Goal: Task Accomplishment & Management: Use online tool/utility

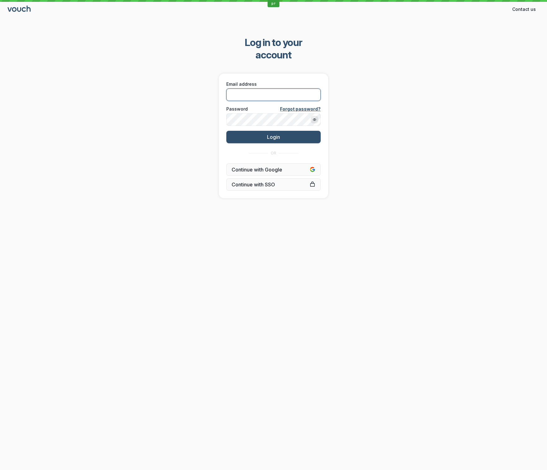
click at [263, 89] on input "Email address" at bounding box center [274, 95] width 94 height 12
click at [0, 470] on com-1password-button at bounding box center [0, 470] width 0 height 0
click at [275, 89] on input "Email address" at bounding box center [274, 95] width 94 height 12
paste input "[EMAIL_ADDRESS][DOMAIN_NAME]"
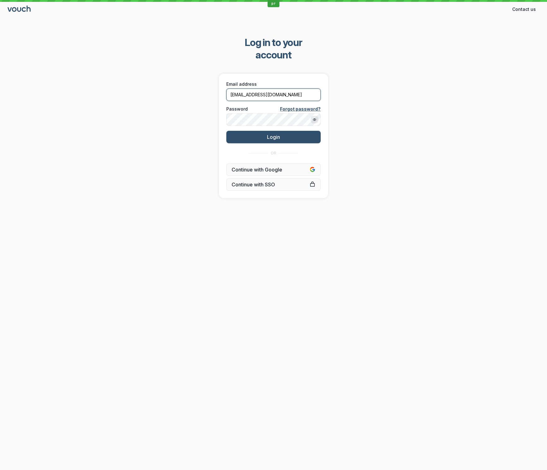
type input "[EMAIL_ADDRESS][DOMAIN_NAME]"
click at [227, 131] on button "Login" at bounding box center [274, 137] width 94 height 12
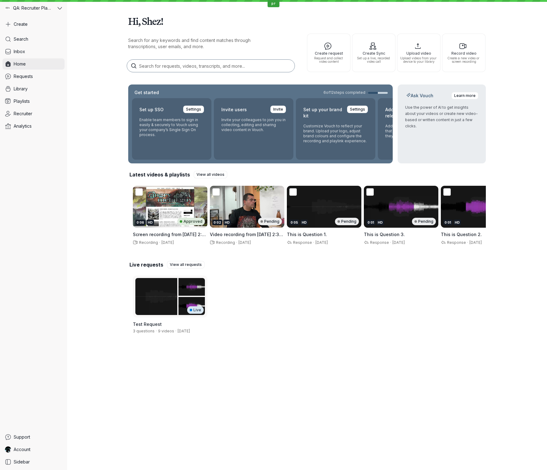
click at [25, 65] on span "Home" at bounding box center [20, 64] width 12 height 6
click at [25, 64] on span "Home" at bounding box center [20, 64] width 12 height 6
drag, startPoint x: 40, startPoint y: 88, endPoint x: 44, endPoint y: 85, distance: 5.0
click at [40, 88] on link "Library" at bounding box center [33, 88] width 62 height 11
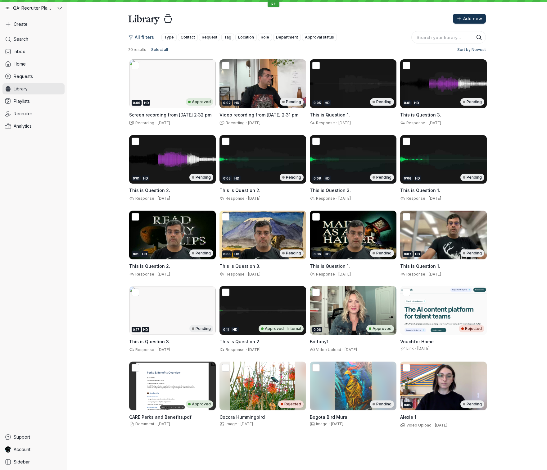
click at [472, 20] on span "Add new" at bounding box center [473, 19] width 19 height 6
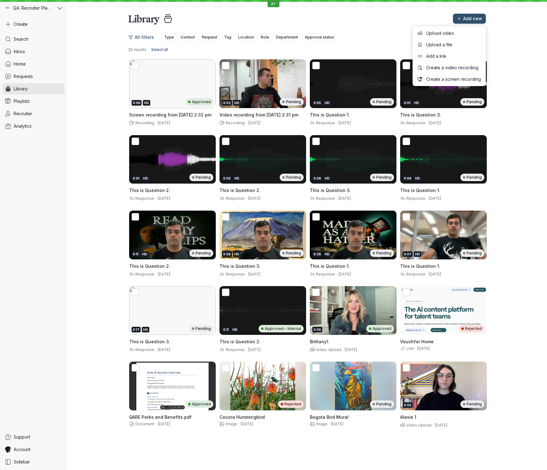
click at [528, 34] on div "All filters Type Contact Request Tag Location Role Department Approval status 2…" at bounding box center [307, 229] width 480 height 408
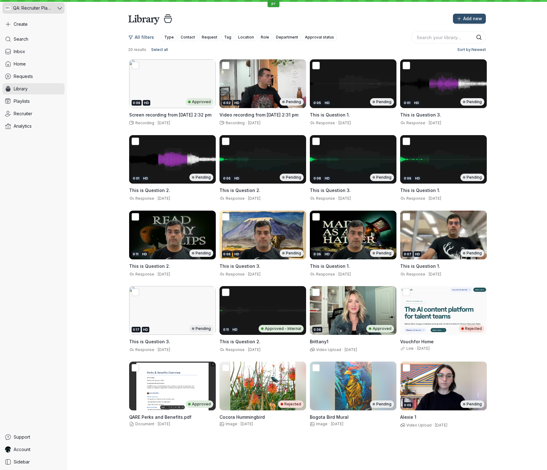
click at [50, 8] on span "QA: Recruiter Playground" at bounding box center [33, 8] width 40 height 6
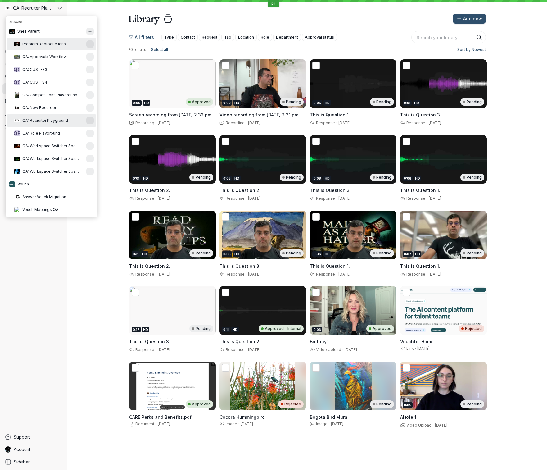
click at [65, 47] on button "Problem Reproductions" at bounding box center [51, 44] width 89 height 12
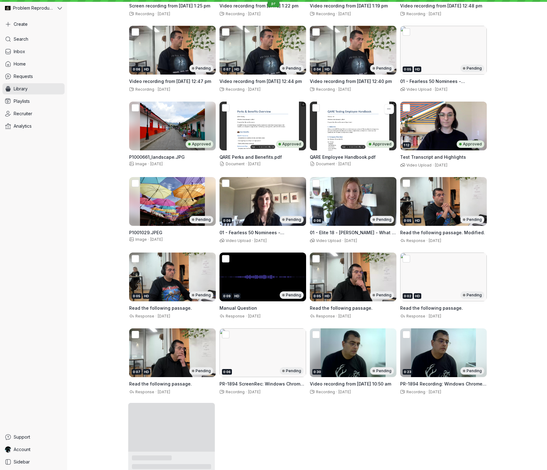
scroll to position [797, 0]
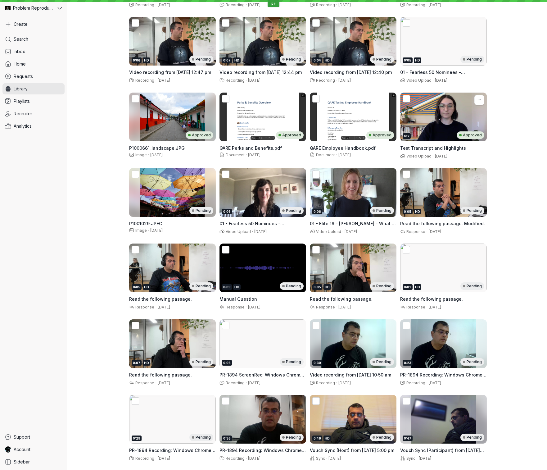
click at [407, 97] on icon at bounding box center [407, 98] width 7 height 7
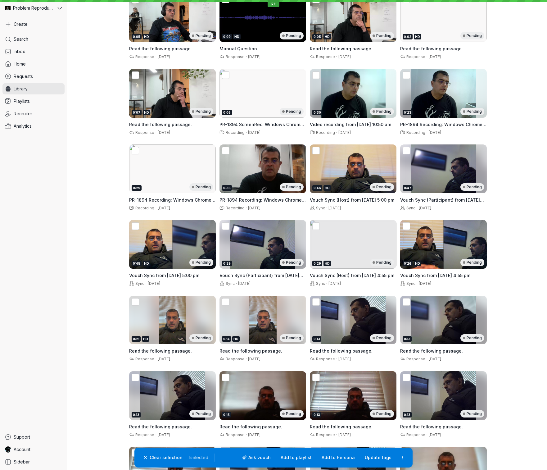
scroll to position [1049, 0]
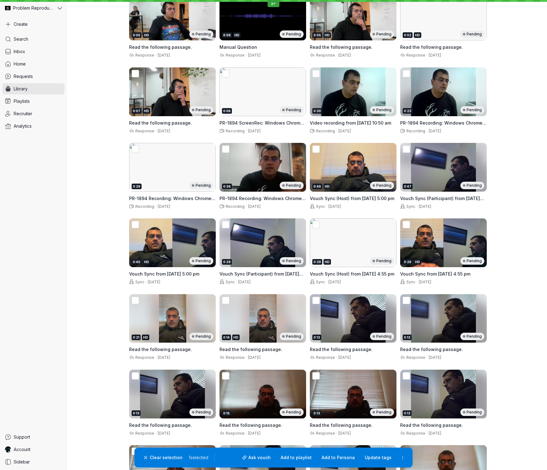
click at [162, 451] on div "Clear selection 1 selected Ask vouch Add to playlist Add to Persona Update tags" at bounding box center [274, 458] width 278 height 20
click at [162, 457] on span "Clear selection" at bounding box center [166, 458] width 33 height 6
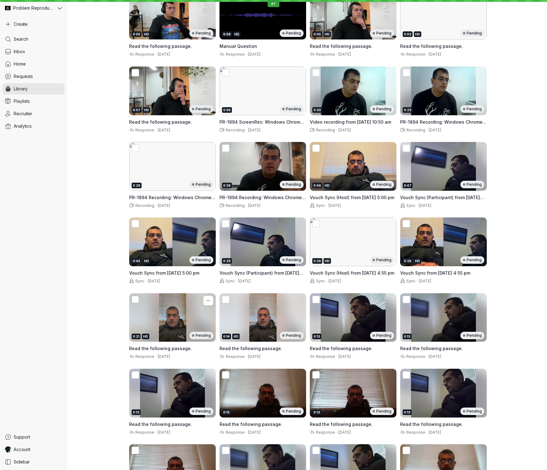
scroll to position [1051, 0]
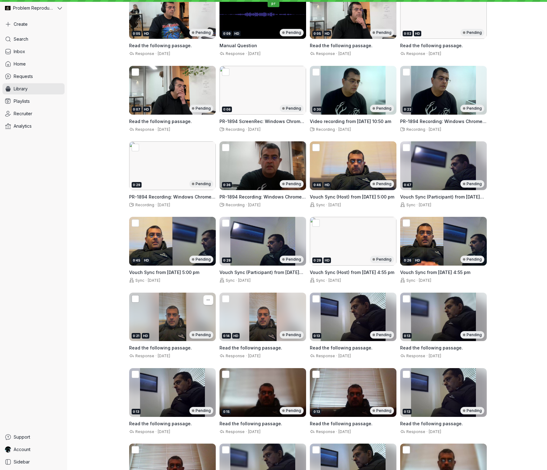
click at [136, 301] on icon at bounding box center [135, 298] width 7 height 7
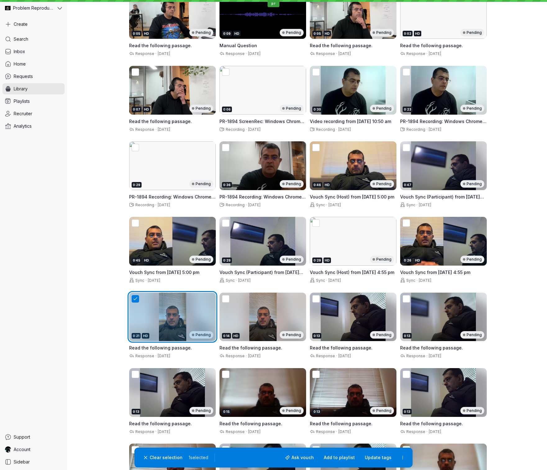
click at [236, 302] on div "0:14 HD Pending" at bounding box center [263, 317] width 87 height 49
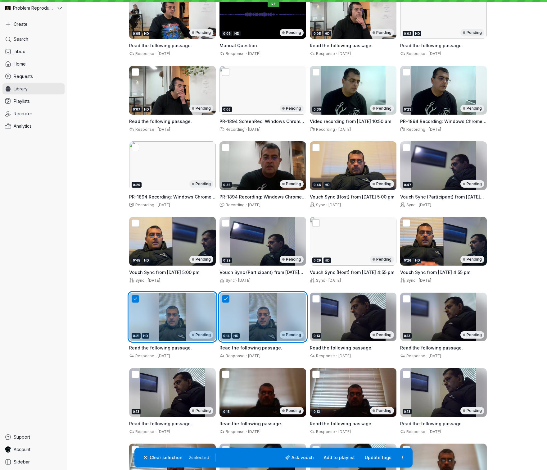
click at [356, 306] on div "0:13 Pending" at bounding box center [353, 317] width 87 height 49
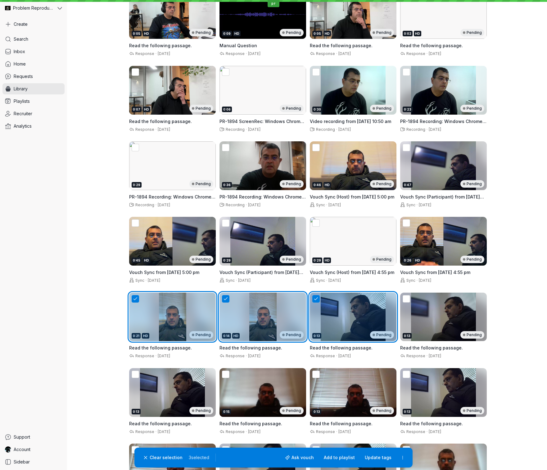
click at [423, 311] on div "0:13 Pending" at bounding box center [444, 317] width 87 height 49
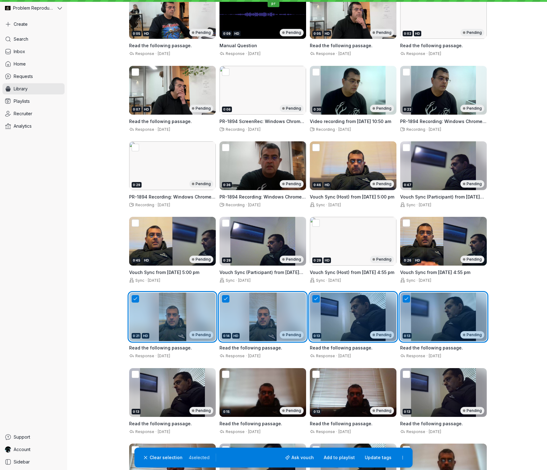
drag, startPoint x: 420, startPoint y: 376, endPoint x: 409, endPoint y: 381, distance: 12.5
click at [420, 376] on div "0:13 Pending" at bounding box center [444, 392] width 87 height 49
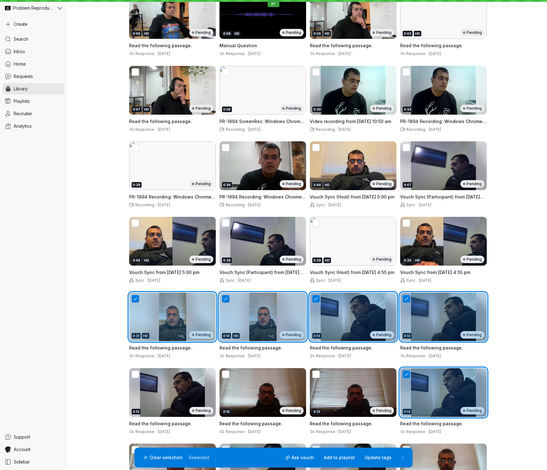
click at [359, 382] on div "0:13 Pending" at bounding box center [353, 392] width 87 height 49
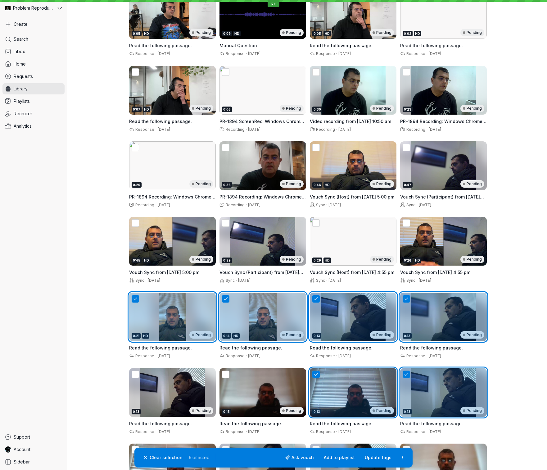
drag, startPoint x: 280, startPoint y: 383, endPoint x: 245, endPoint y: 382, distance: 35.7
click at [280, 383] on div "0:15 Pending" at bounding box center [263, 392] width 87 height 49
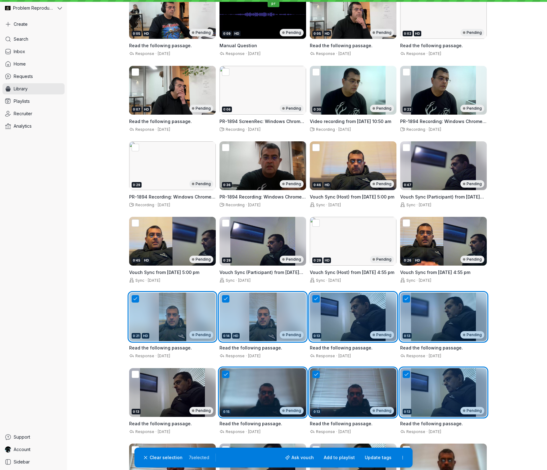
click at [175, 382] on div "0:13 Pending" at bounding box center [172, 392] width 87 height 49
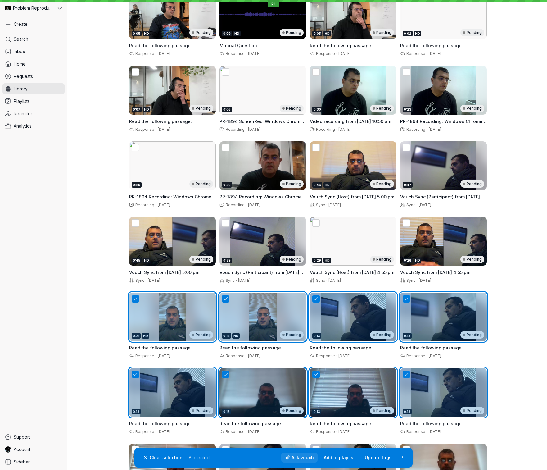
click at [311, 459] on span "Ask vouch" at bounding box center [303, 458] width 22 height 6
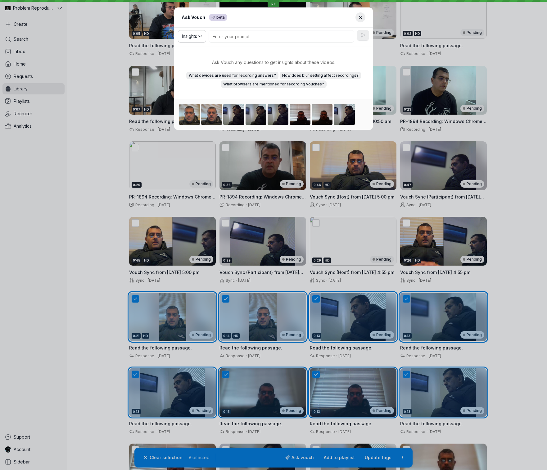
click at [201, 35] on button "Insights" at bounding box center [192, 36] width 28 height 12
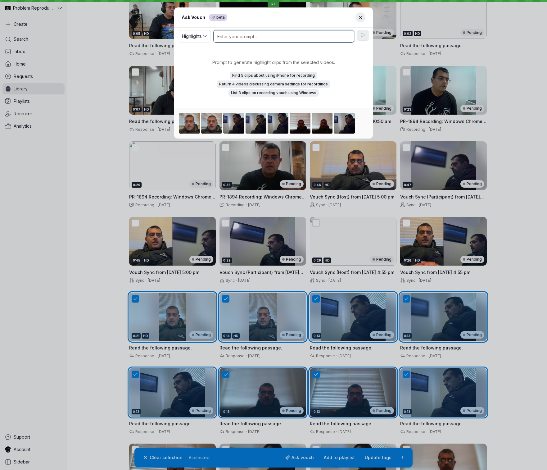
click at [247, 34] on textarea at bounding box center [283, 36] width 141 height 12
click at [265, 76] on span "Find 5 clips about using iPhone for recording" at bounding box center [273, 75] width 83 height 6
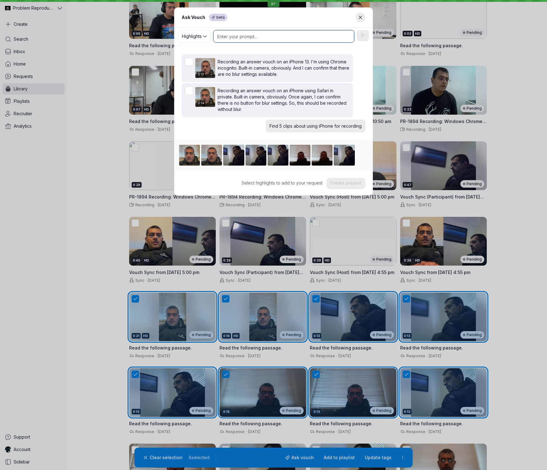
click at [262, 35] on textarea at bounding box center [283, 36] width 141 height 12
click at [359, 17] on icon "Close modal" at bounding box center [360, 17] width 5 height 5
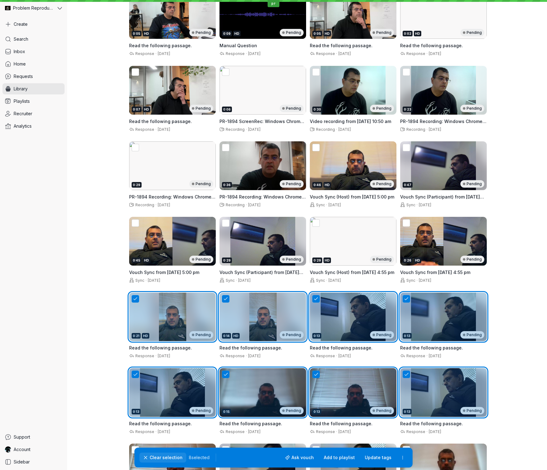
click at [163, 453] on button "Clear selection" at bounding box center [163, 458] width 47 height 10
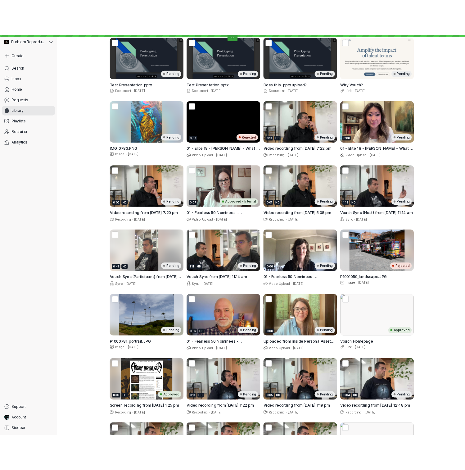
scroll to position [0, 0]
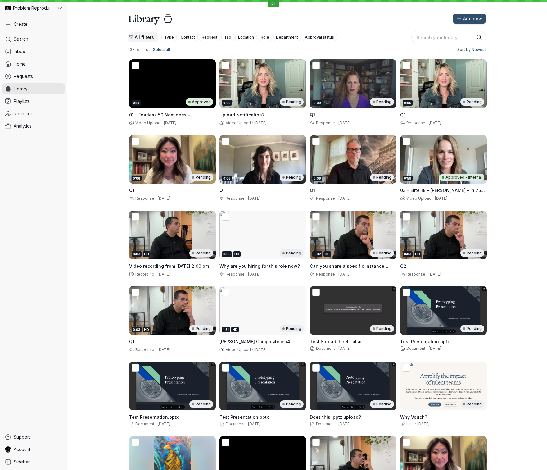
click at [149, 38] on span "All filters" at bounding box center [144, 37] width 19 height 6
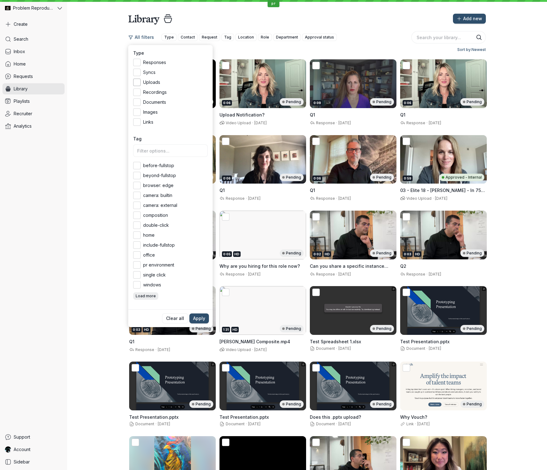
click at [138, 85] on icon at bounding box center [137, 82] width 7 height 7
click at [0, 0] on input "Uploads" at bounding box center [0, 0] width 0 height 0
click at [201, 319] on span "Apply" at bounding box center [199, 318] width 12 height 6
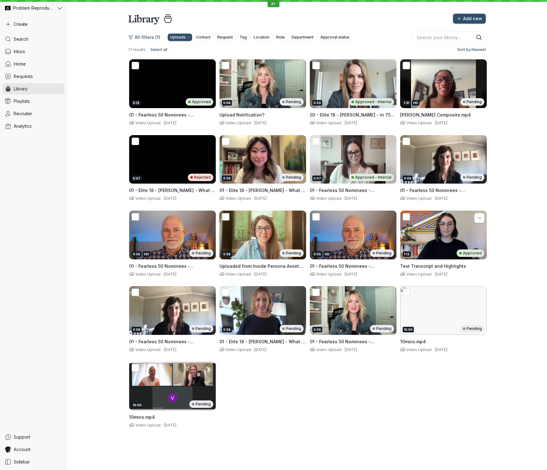
click at [409, 216] on icon at bounding box center [407, 216] width 7 height 7
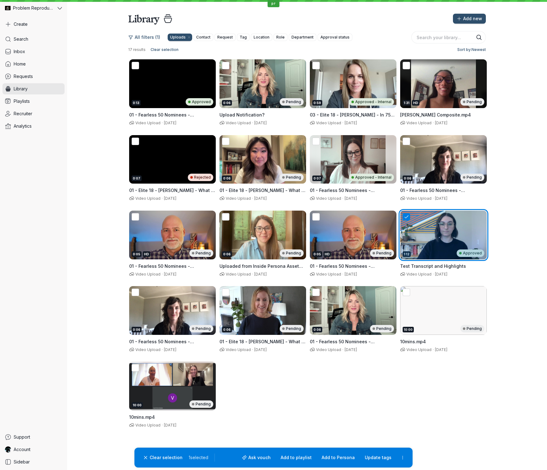
click at [438, 69] on div "1:31 HD Pending" at bounding box center [444, 83] width 87 height 49
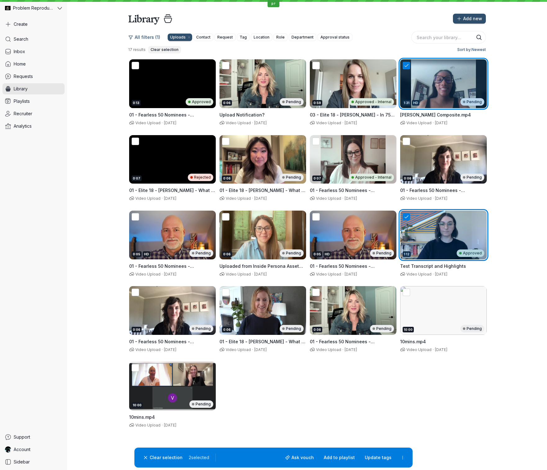
click at [158, 50] on span "Clear selection" at bounding box center [165, 50] width 28 height 6
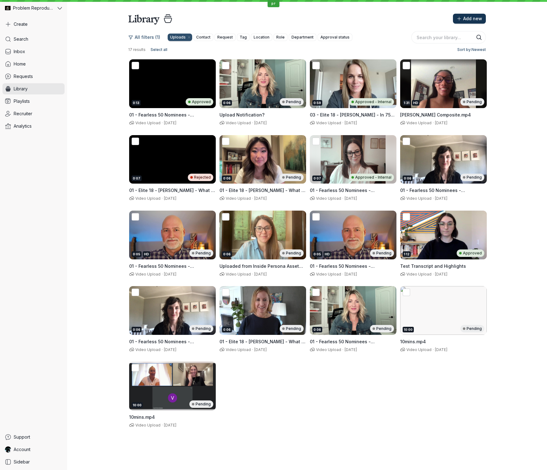
click at [466, 18] on span "Add new" at bounding box center [473, 19] width 19 height 6
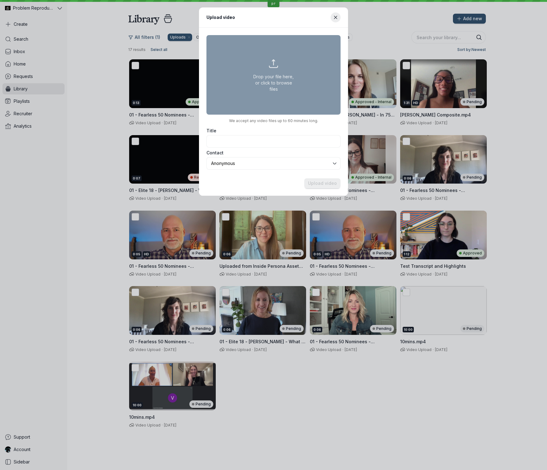
click at [284, 65] on button "Drop your file here, or click to browse files" at bounding box center [274, 75] width 134 height 80
type input "C:\fakepath\03 - Elite 18 - [PERSON_NAME] - In 75 secs or less, why do you feel…"
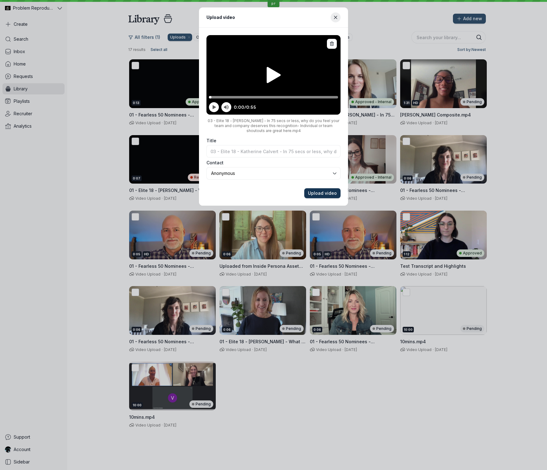
click at [332, 195] on span "Upload video" at bounding box center [322, 193] width 29 height 6
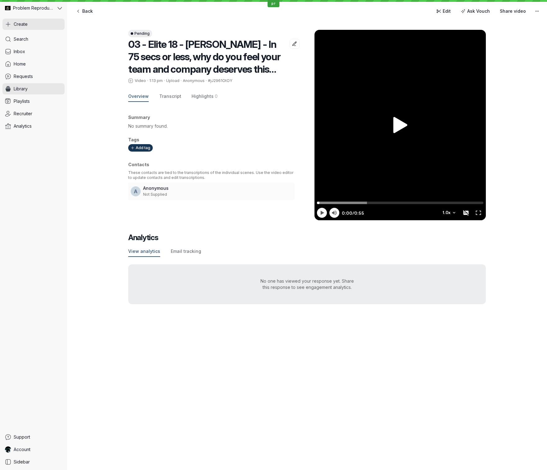
click at [30, 25] on button "Create" at bounding box center [33, 24] width 62 height 11
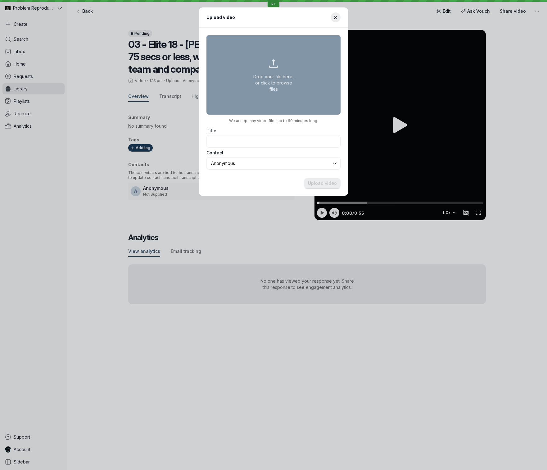
click at [254, 81] on button "Drop your file here, or click to browse files" at bounding box center [274, 75] width 134 height 80
type input "C:\fakepath\03 - Fearless 50 Nominees - Asha May - In 75 secs or less, why do y…"
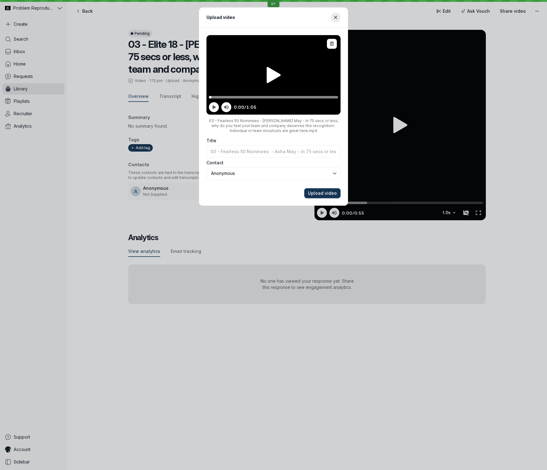
click at [317, 192] on span "Upload video" at bounding box center [322, 193] width 29 height 6
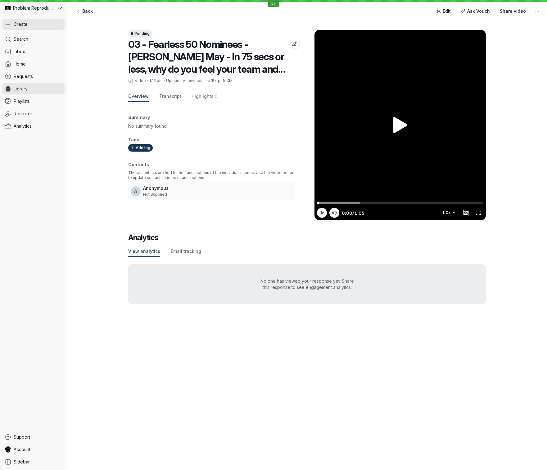
click at [23, 24] on span "Create" at bounding box center [21, 24] width 14 height 6
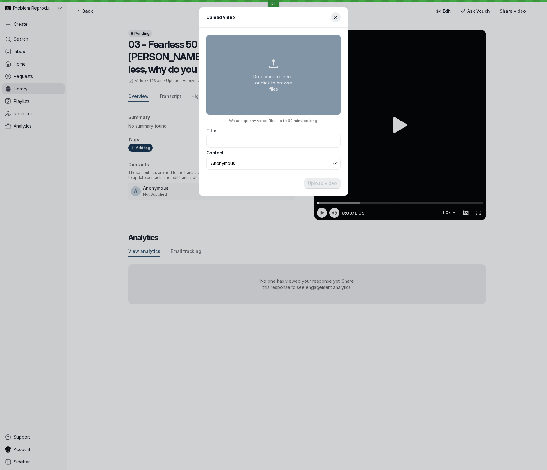
click at [243, 85] on button "Drop your file here, or click to browse files" at bounding box center [274, 75] width 134 height 80
type input "C:\fakepath\03 - Fearless 50 Nominees - [PERSON_NAME] - In 75 secs or less, why…"
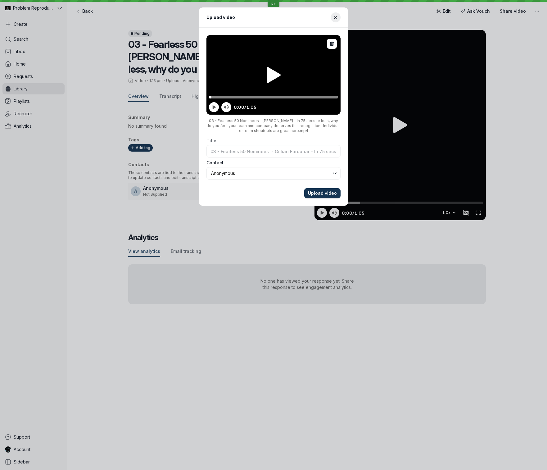
click at [323, 190] on button "Upload video" at bounding box center [322, 193] width 36 height 10
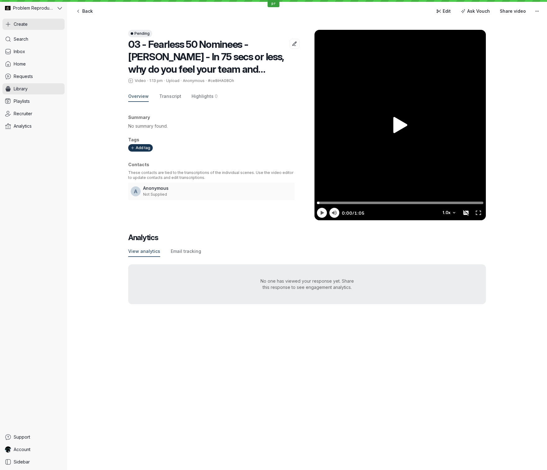
click at [24, 23] on span "Create" at bounding box center [21, 24] width 14 height 6
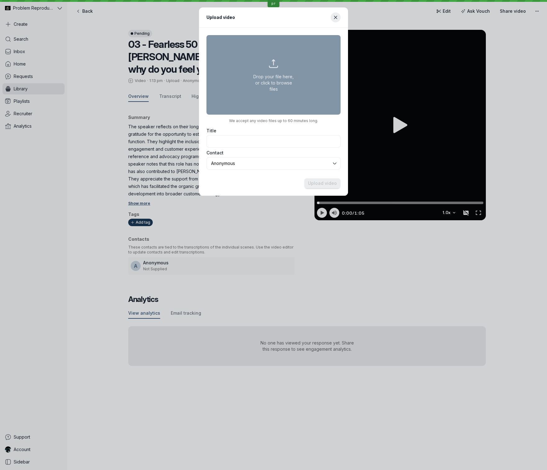
click at [278, 85] on button "Drop your file here, or click to browse files" at bounding box center [274, 75] width 134 height 80
type input "C:\fakepath\03 - Fearless 50 Nominees - [PERSON_NAME] - In 75 secs or less, why…"
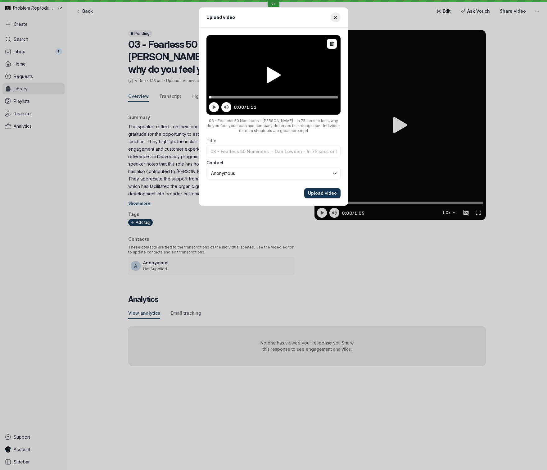
click at [321, 192] on span "Upload video" at bounding box center [322, 193] width 29 height 6
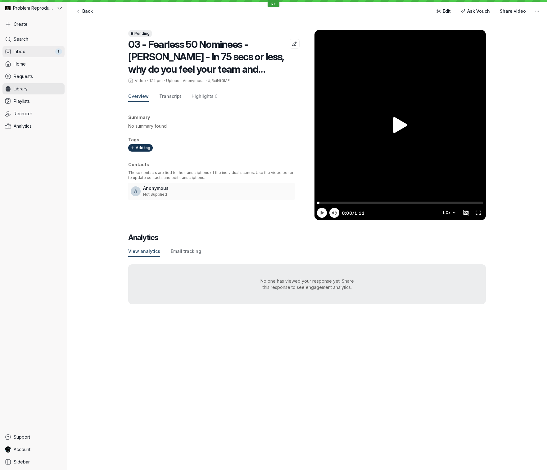
click at [31, 52] on link "Inbox 3" at bounding box center [33, 51] width 62 height 11
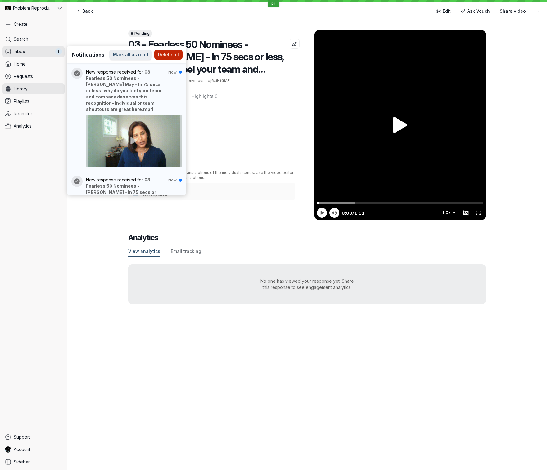
click at [175, 55] on span "Delete all" at bounding box center [168, 55] width 21 height 6
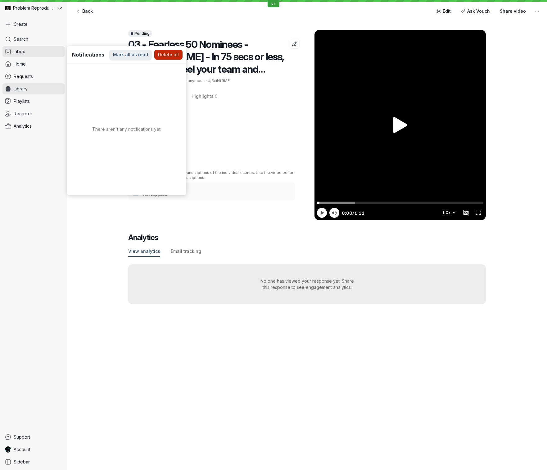
click at [91, 37] on div "Pending 03 - Fearless 50 Nominees - [PERSON_NAME] - In 75 secs or less, why do …" at bounding box center [307, 166] width 480 height 299
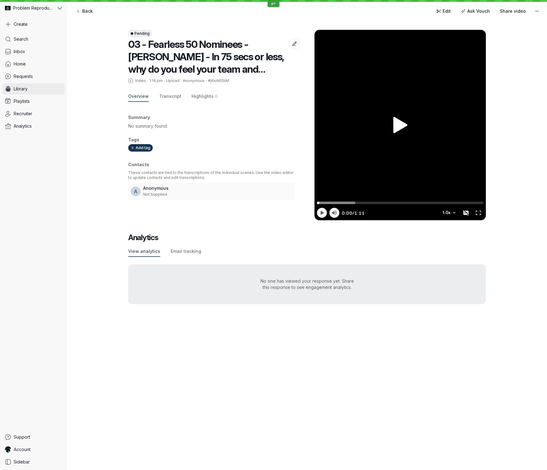
click at [32, 87] on link "Library" at bounding box center [33, 88] width 62 height 11
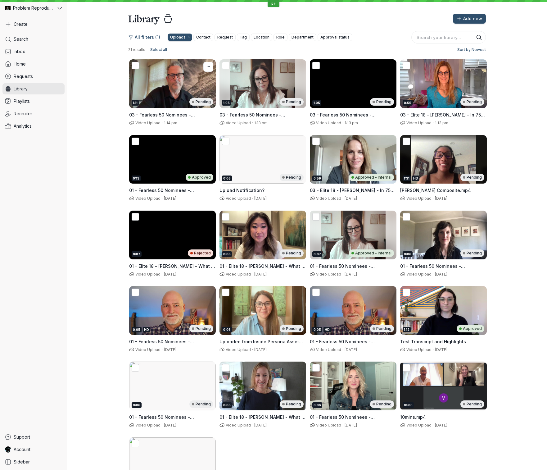
click at [136, 65] on icon at bounding box center [135, 65] width 7 height 7
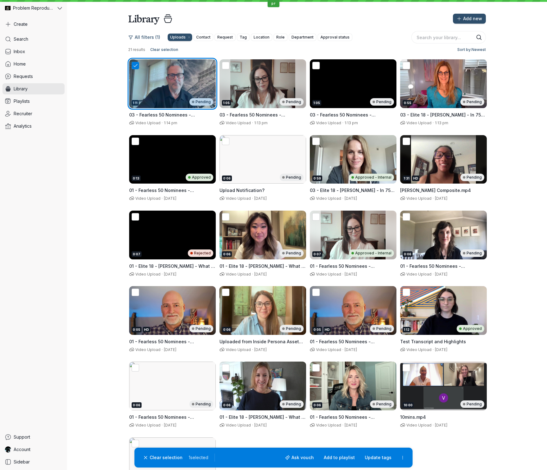
drag, startPoint x: 264, startPoint y: 76, endPoint x: 287, endPoint y: 76, distance: 23.6
click at [264, 76] on div "1:05 Pending" at bounding box center [263, 83] width 87 height 49
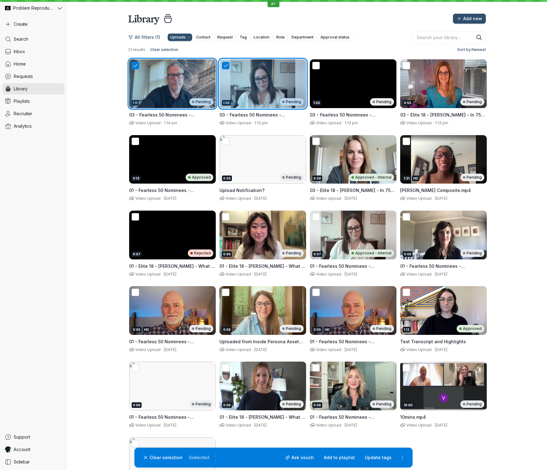
click at [422, 80] on div "0:55 Pending" at bounding box center [444, 83] width 87 height 49
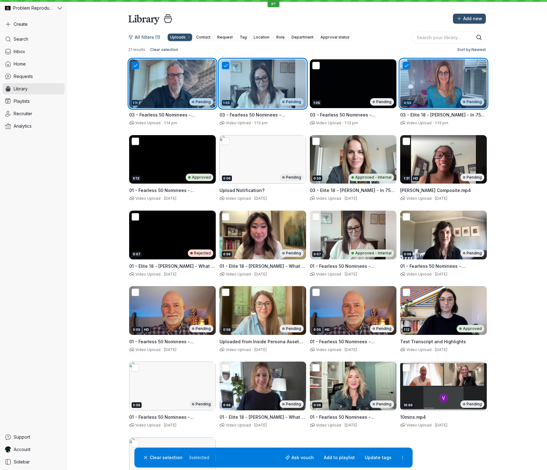
click at [347, 81] on div "1:05 Pending" at bounding box center [353, 83] width 87 height 49
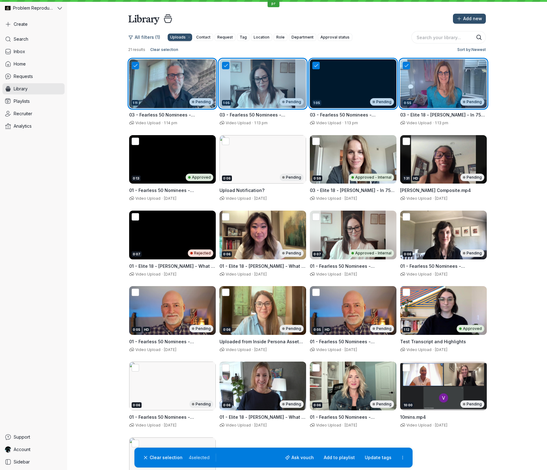
click at [440, 144] on div "1:31 HD Pending" at bounding box center [444, 159] width 87 height 49
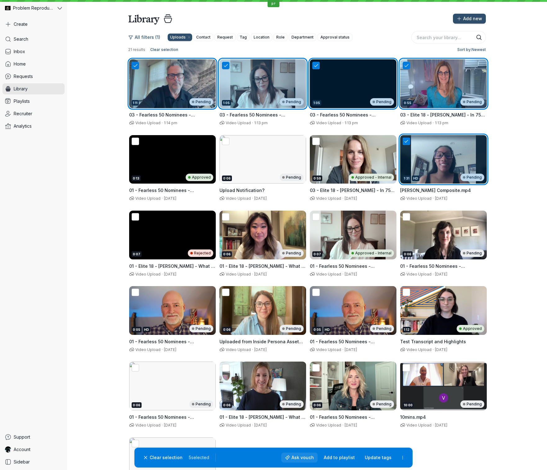
click at [309, 460] on span "Ask vouch" at bounding box center [303, 458] width 22 height 6
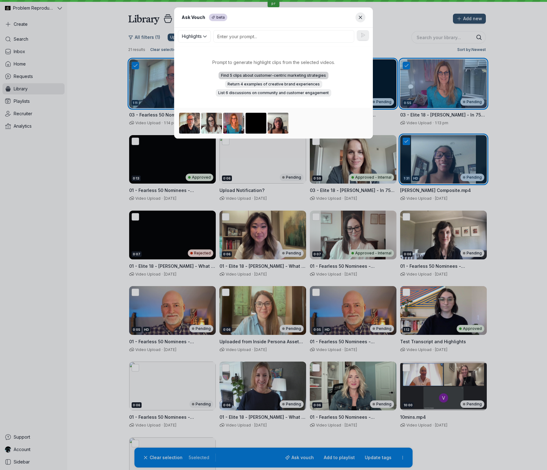
click at [256, 76] on span "Find 5 clips about customer-centric marketing strategies" at bounding box center [273, 75] width 105 height 6
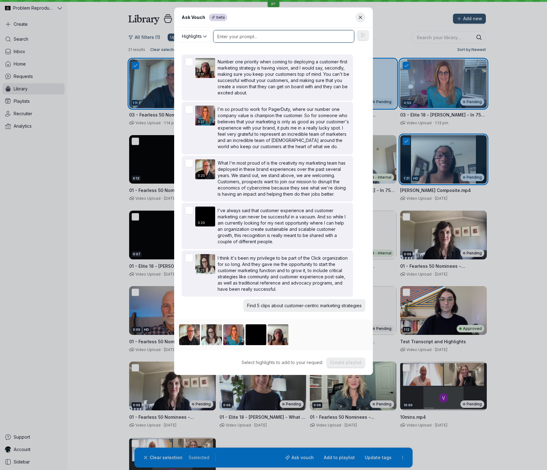
click at [244, 39] on textarea at bounding box center [283, 36] width 141 height 12
type textarea "Refine that to be 1 sentence each."
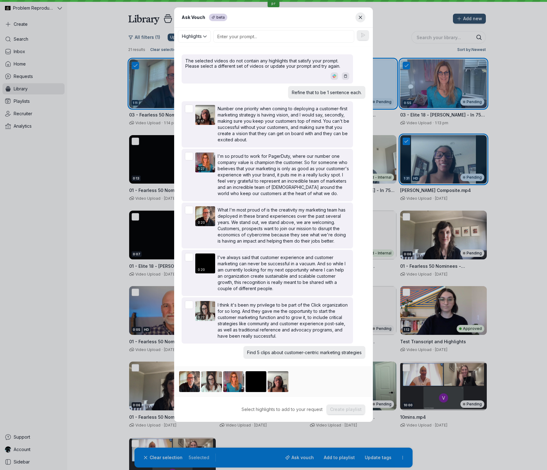
click at [282, 351] on p "Find 5 clips about customer-centric marketing strategies" at bounding box center [304, 352] width 115 height 5
copy p "Find 5 clips about customer-centric marketing strategies"
click at [292, 37] on textarea at bounding box center [283, 36] width 141 height 12
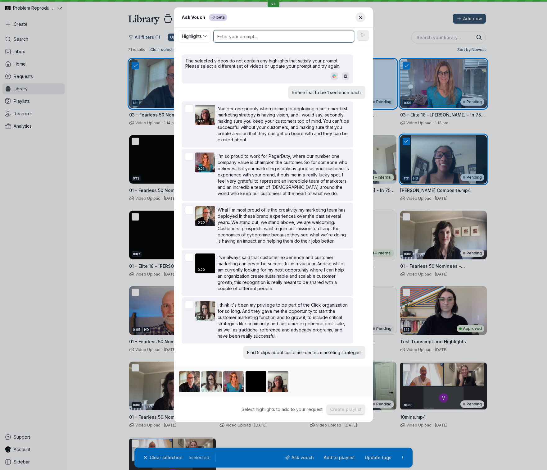
paste textarea "Find 5 clips about customer-centric marketing strategies"
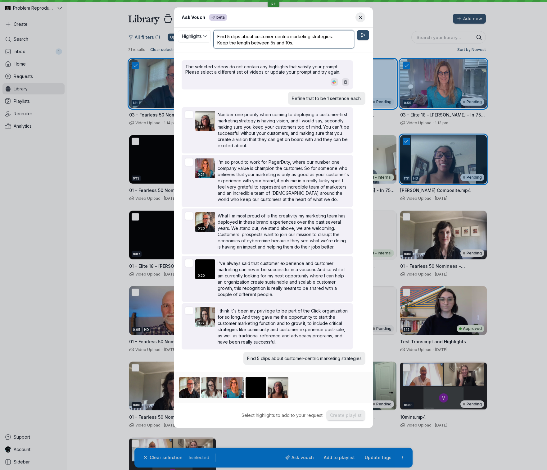
type textarea "Find 5 clips about customer-centric marketing strategies. Keep the length betwe…"
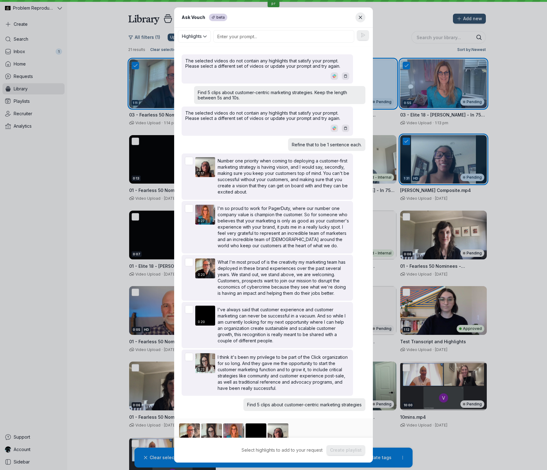
click at [200, 92] on p "Find 5 clips about customer-centric marketing strategies. Keep the length betwe…" at bounding box center [280, 95] width 164 height 11
drag, startPoint x: 200, startPoint y: 92, endPoint x: 315, endPoint y: 90, distance: 114.7
click at [315, 90] on p "Find 5 clips about customer-centric marketing strategies. Keep the length betwe…" at bounding box center [280, 95] width 164 height 11
copy p "Find 5 clips about customer-centric marketing strategies."
click at [302, 33] on textarea at bounding box center [283, 36] width 141 height 12
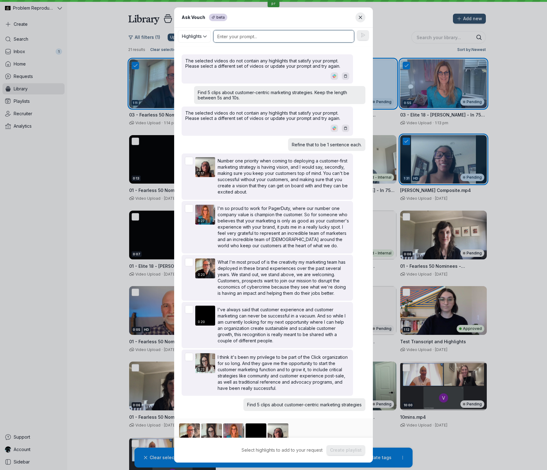
paste textarea "Find 5 clips about customer-centric marketing strategies."
type textarea "Find 5 clips about customer-centric marketing strategies."
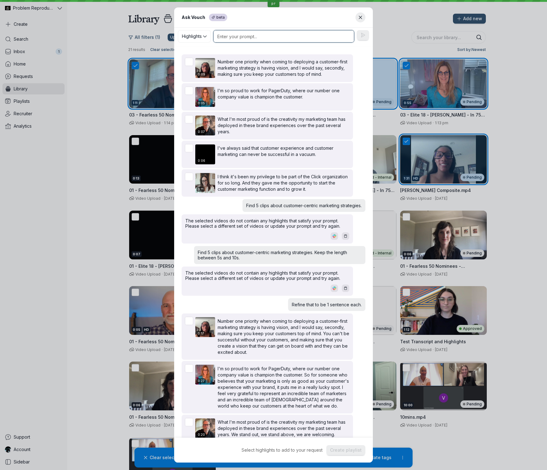
click at [280, 36] on textarea at bounding box center [283, 36] width 141 height 12
paste textarea "Find 5 clips about customer-centric marketing strategies."
type textarea "Find 5 clips about customer-centric marketing strategies."
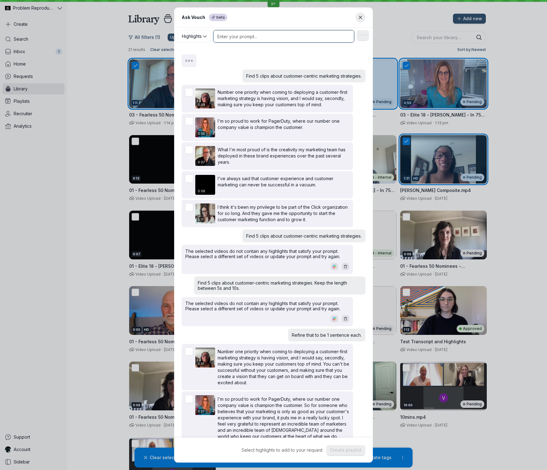
click at [280, 36] on textarea at bounding box center [283, 36] width 141 height 12
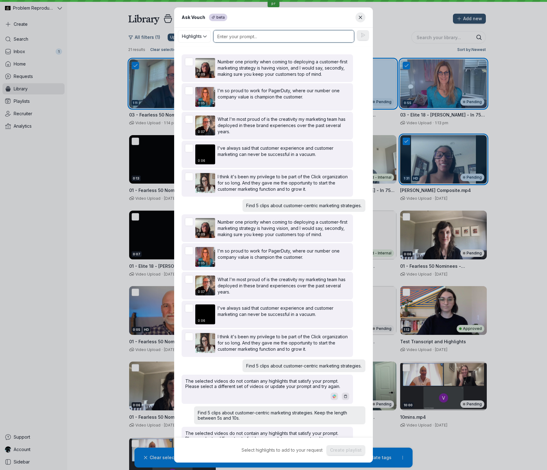
click at [280, 36] on textarea at bounding box center [283, 36] width 141 height 12
paste textarea "Find 5 clips about customer-centric marketing strategies."
type textarea "Find 5 clips about customer-centric marketing strategies."
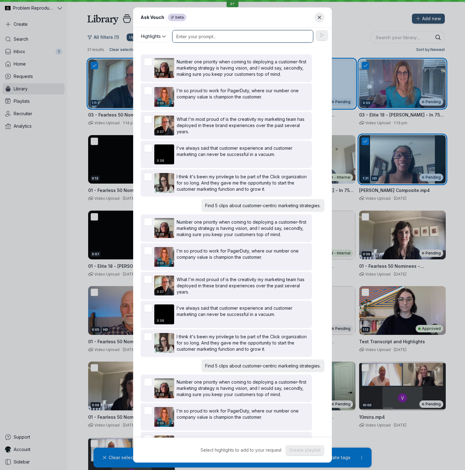
click at [216, 40] on textarea at bounding box center [242, 36] width 141 height 12
paste textarea "Find 5 clips about customer-centric marketing strategies."
type textarea "Find 5 clips about customer-centric marketing strategies."
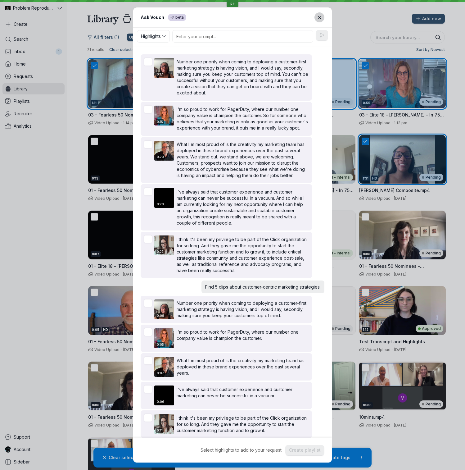
click at [320, 18] on icon "Close modal" at bounding box center [319, 17] width 5 height 5
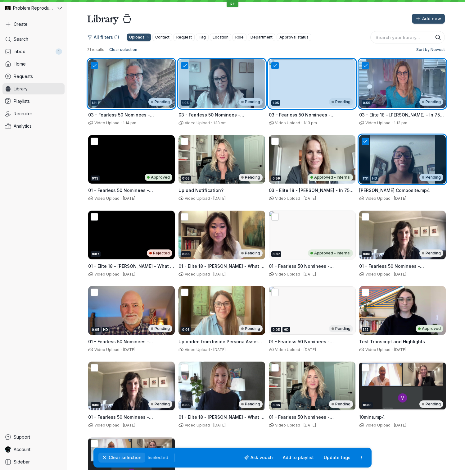
click at [121, 461] on button "Clear selection" at bounding box center [121, 458] width 47 height 10
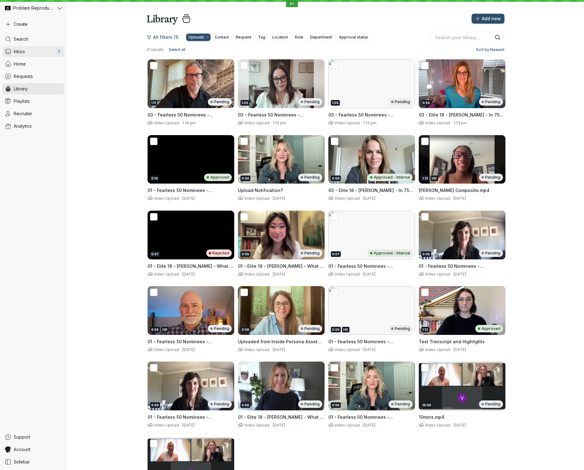
click at [38, 51] on link "Inbox 1" at bounding box center [33, 51] width 62 height 11
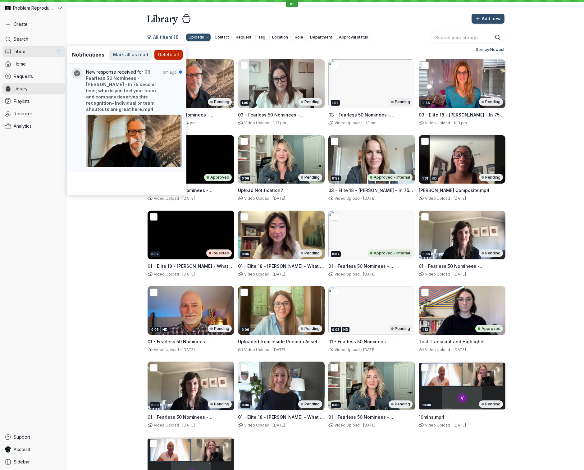
click at [170, 56] on span "Delete all" at bounding box center [168, 55] width 21 height 6
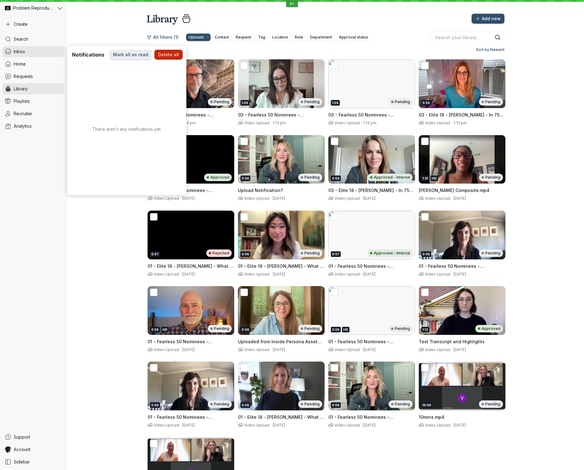
click at [46, 155] on div "Search Inbox Home Requests Library Playlists Recruiter Analytics" at bounding box center [33, 232] width 62 height 396
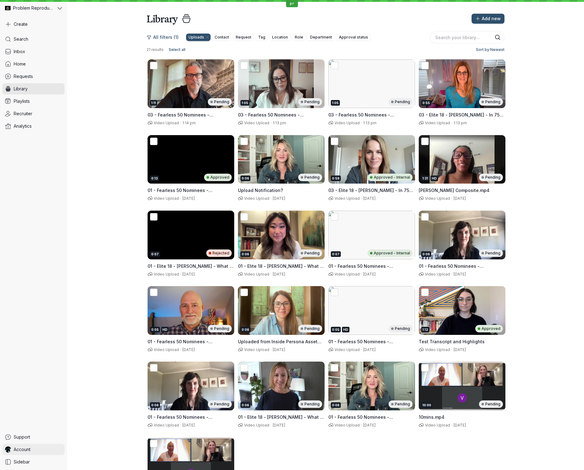
click at [40, 450] on link "Account" at bounding box center [33, 449] width 62 height 11
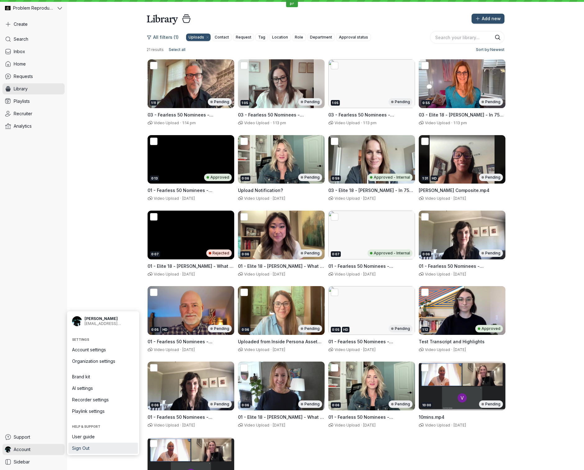
click at [94, 450] on span "Sign Out" at bounding box center [103, 448] width 62 height 6
